Goal: Transaction & Acquisition: Purchase product/service

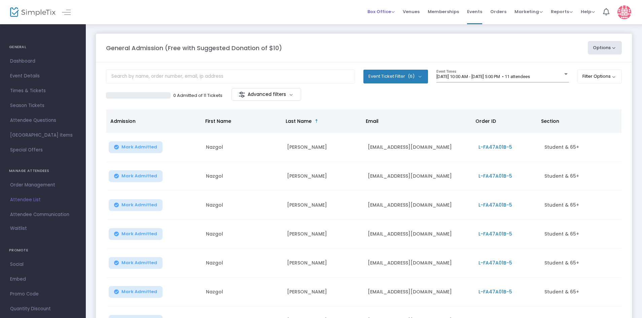
click at [385, 11] on span "Box Office" at bounding box center [380, 11] width 27 height 6
click at [397, 19] on li "Sell Tickets" at bounding box center [391, 22] width 48 height 13
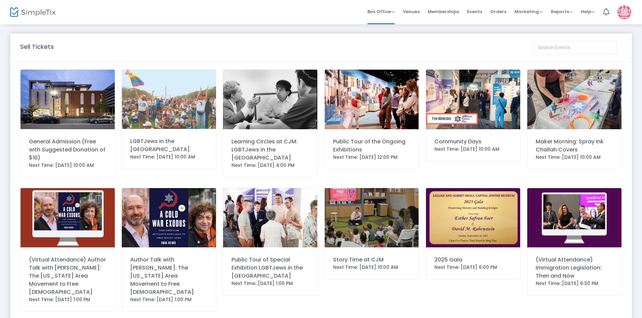
click at [101, 112] on img at bounding box center [68, 100] width 94 height 60
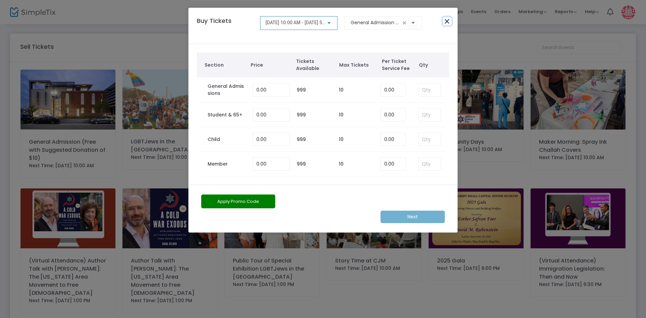
click at [447, 22] on button "Close" at bounding box center [447, 21] width 9 height 9
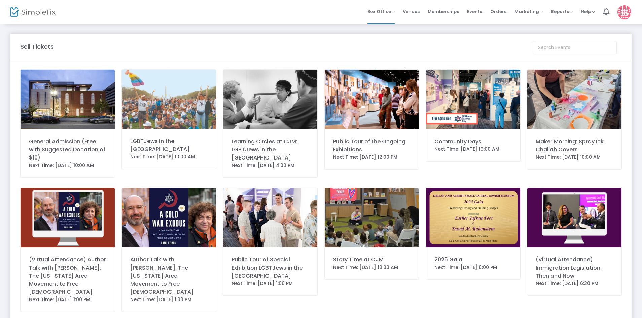
click at [76, 120] on img at bounding box center [68, 100] width 94 height 60
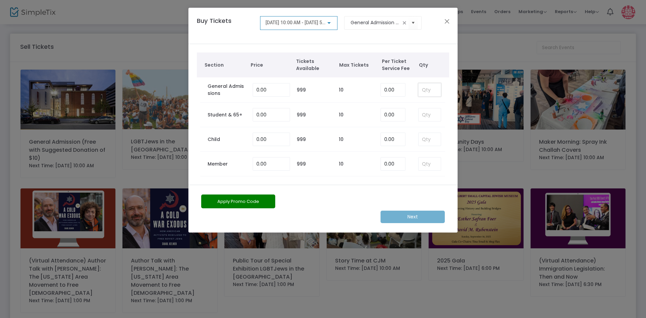
click at [426, 89] on input at bounding box center [429, 89] width 22 height 13
type input "1"
click at [406, 218] on m-button "Next" at bounding box center [412, 217] width 64 height 12
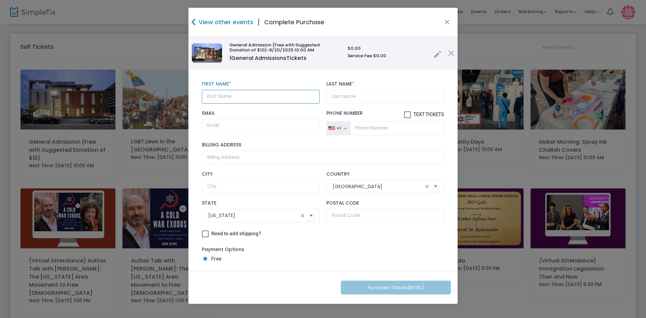
drag, startPoint x: 272, startPoint y: 93, endPoint x: 276, endPoint y: 95, distance: 4.2
click at [273, 95] on input "text" at bounding box center [261, 97] width 118 height 14
type input "[PERSON_NAME]"
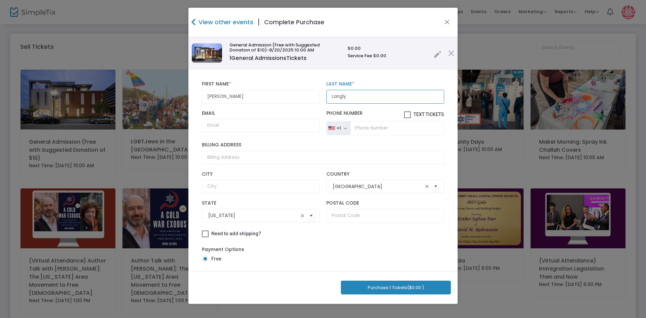
type input "Langly"
click at [416, 288] on button "Purchase 1 Tickets ($0.00 )" at bounding box center [396, 287] width 110 height 14
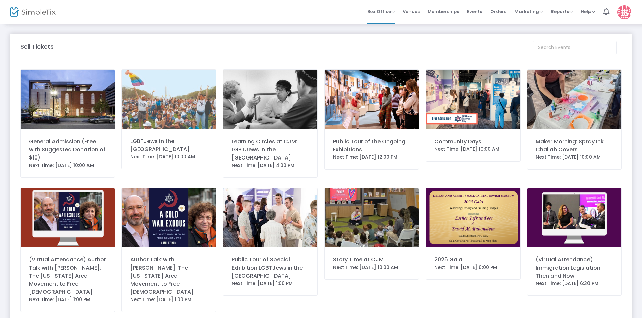
click at [474, 12] on span "Events" at bounding box center [474, 11] width 15 height 17
